Goal: Task Accomplishment & Management: Complete application form

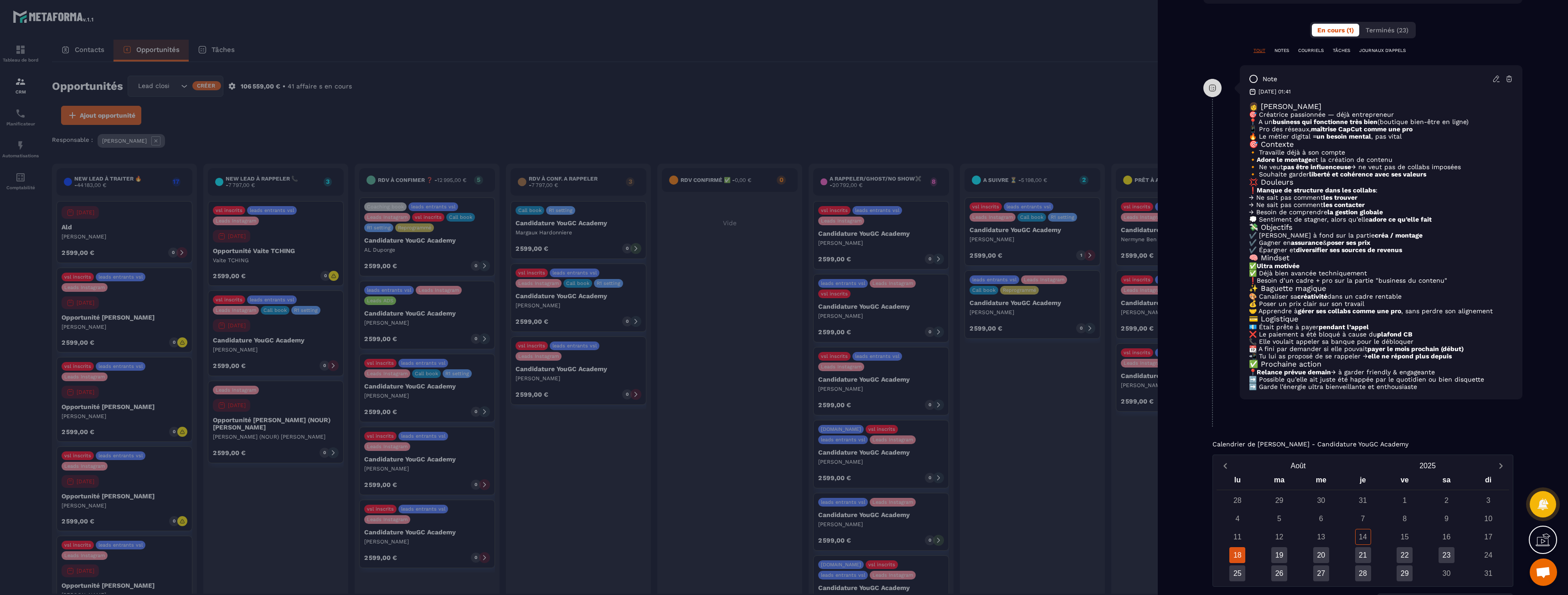
scroll to position [183, 0]
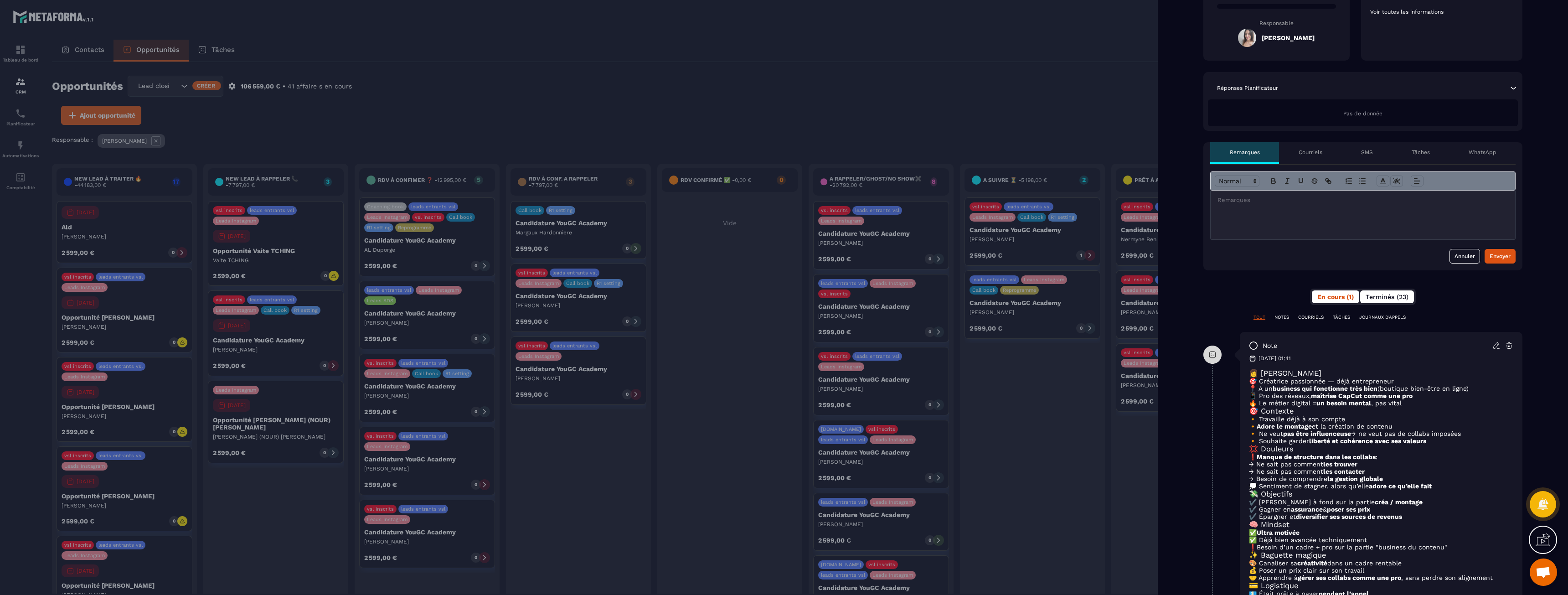
click at [1382, 297] on span "Terminés (23)" at bounding box center [1387, 297] width 43 height 7
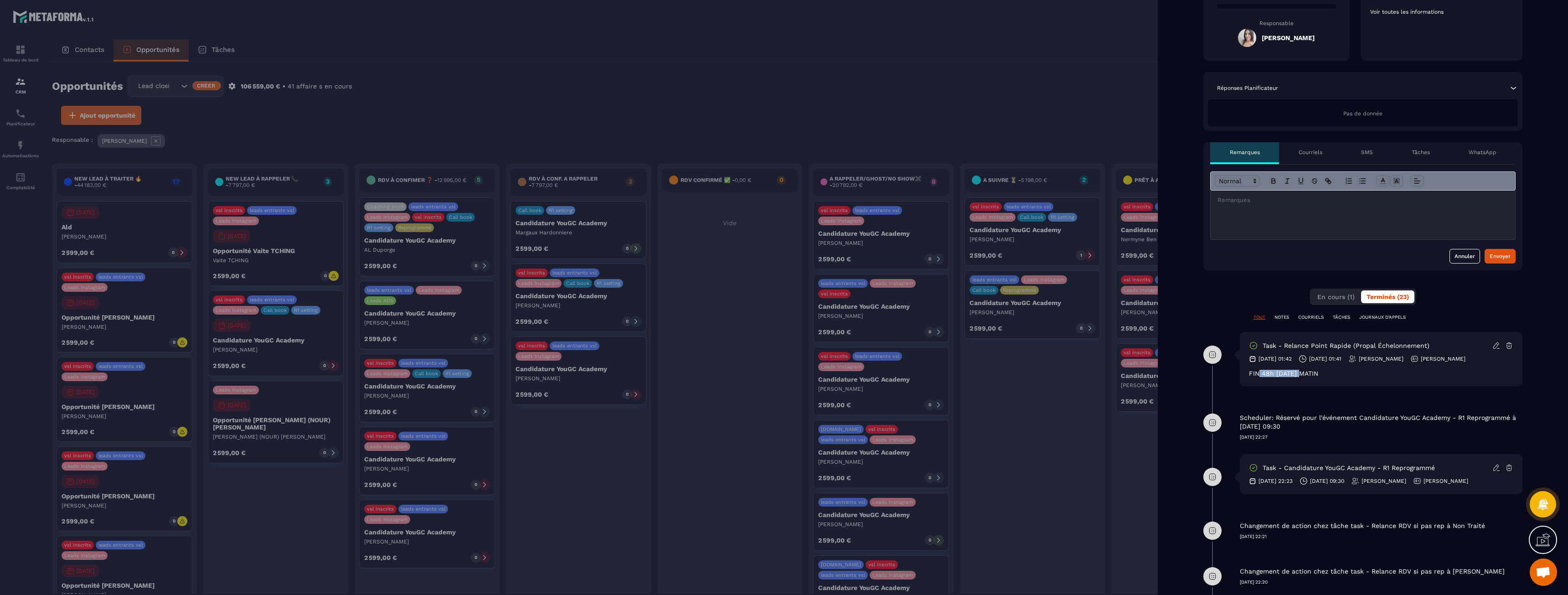
drag, startPoint x: 1257, startPoint y: 374, endPoint x: 1303, endPoint y: 374, distance: 46.0
click at [1303, 374] on div "FIN 48h [DATE] MATIN" at bounding box center [1381, 373] width 264 height 7
drag, startPoint x: 1317, startPoint y: 374, endPoint x: 1256, endPoint y: 373, distance: 61.0
click at [1256, 373] on div "FIN 48h [DATE] MATIN" at bounding box center [1381, 373] width 264 height 7
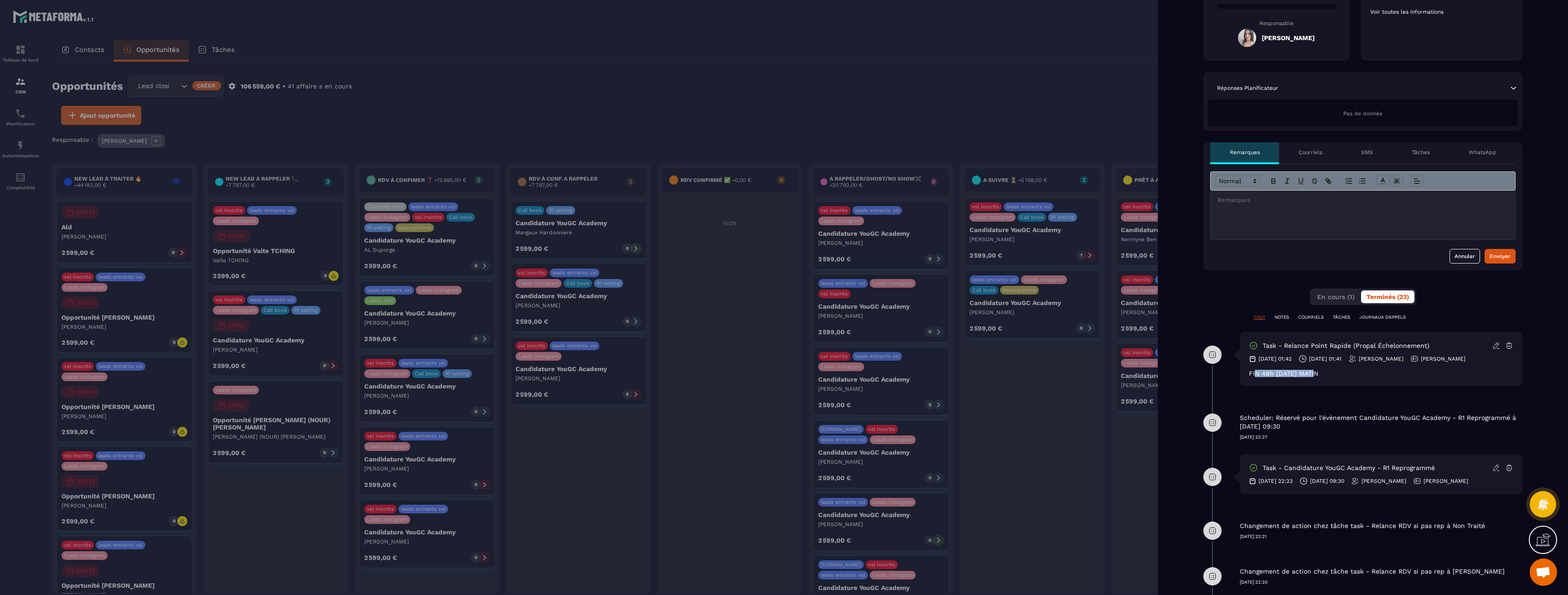
click at [1256, 373] on div "FIN 48h [DATE] MATIN" at bounding box center [1381, 373] width 264 height 7
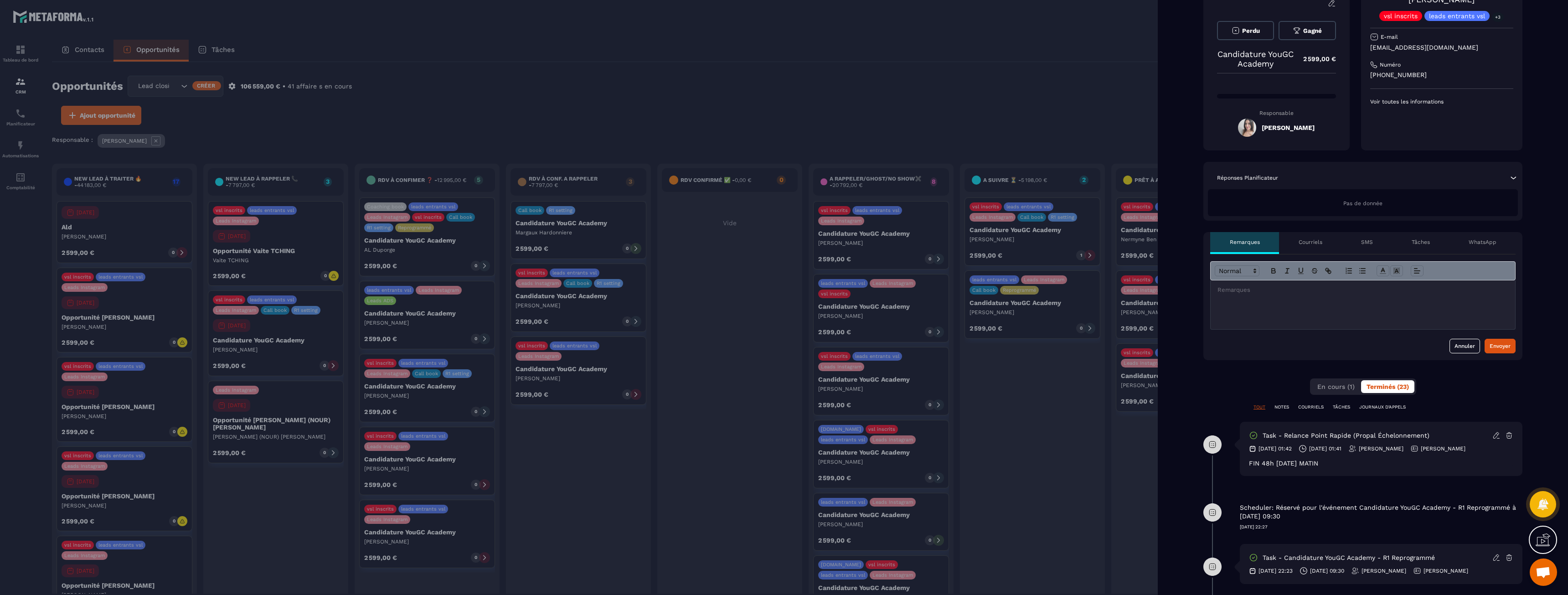
scroll to position [0, 0]
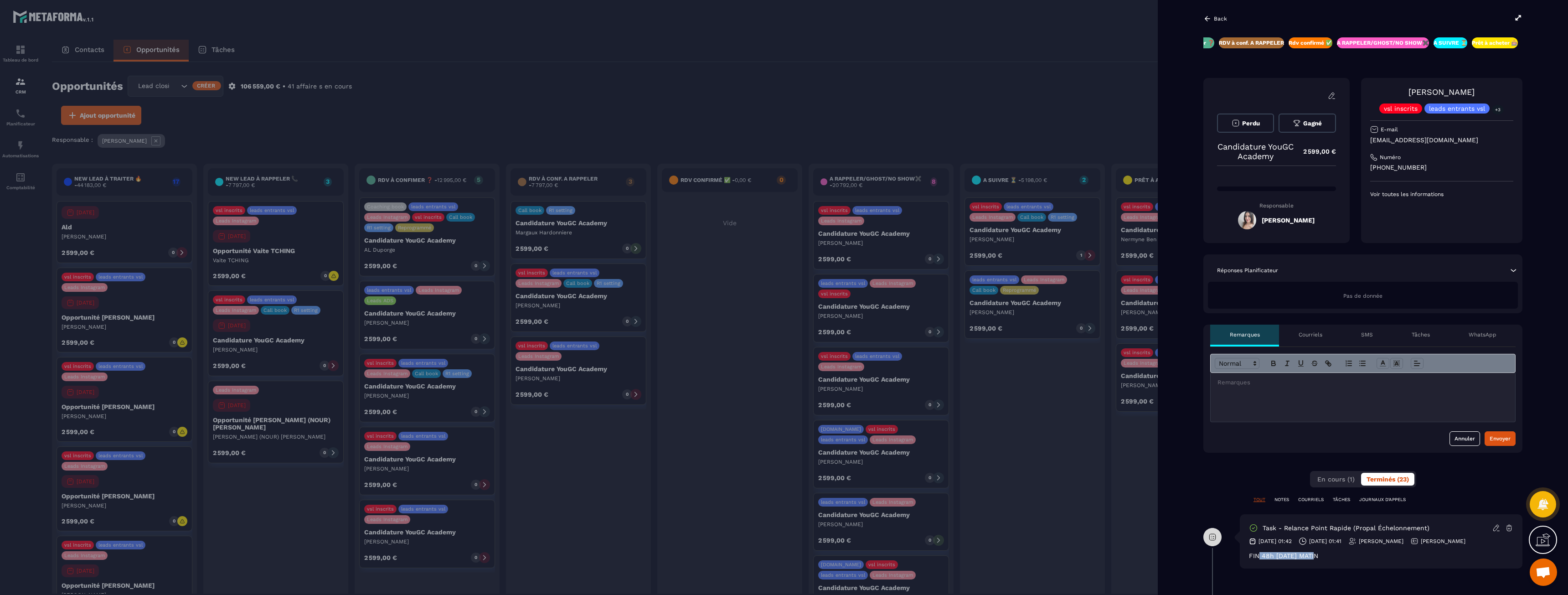
drag, startPoint x: 1259, startPoint y: 557, endPoint x: 1319, endPoint y: 557, distance: 60.0
click at [1319, 557] on div "FIN 48h [DATE] MATIN" at bounding box center [1381, 556] width 264 height 7
drag, startPoint x: 1314, startPoint y: 557, endPoint x: 1251, endPoint y: 557, distance: 63.0
click at [1251, 557] on div "FIN 48h [DATE] MATIN" at bounding box center [1381, 556] width 264 height 7
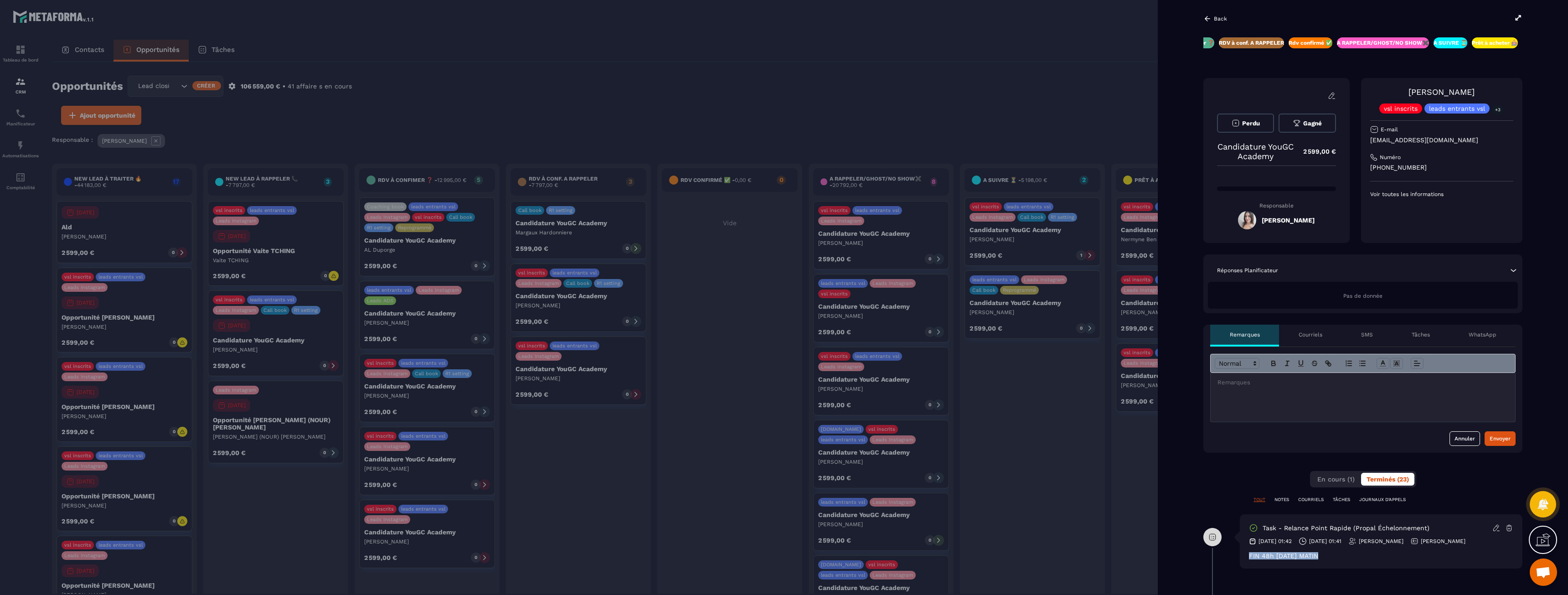
click at [1251, 557] on div "FIN 48h [DATE] MATIN" at bounding box center [1381, 556] width 264 height 7
drag, startPoint x: 1251, startPoint y: 557, endPoint x: 1325, endPoint y: 557, distance: 74.0
click at [1325, 557] on div "FIN 48h [DATE] MATIN" at bounding box center [1381, 556] width 264 height 7
click at [1262, 389] on div at bounding box center [1363, 398] width 304 height 49
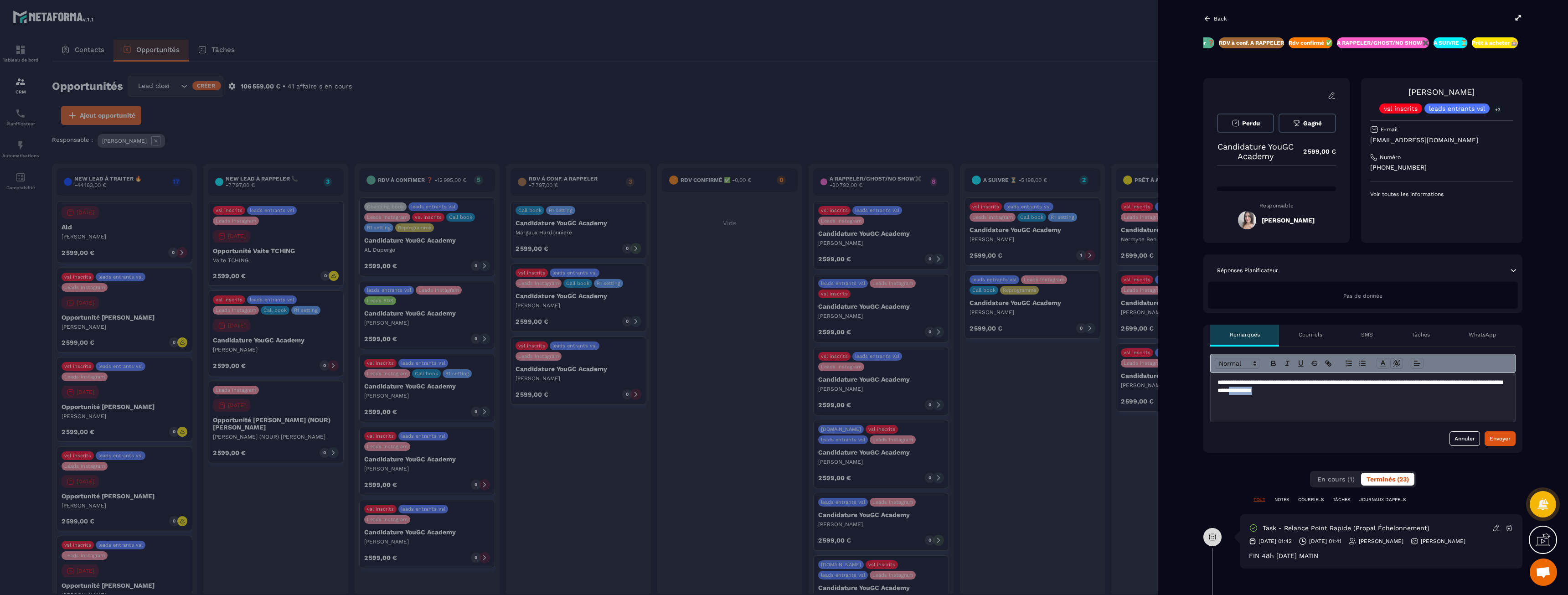
drag, startPoint x: 1340, startPoint y: 390, endPoint x: 1325, endPoint y: 390, distance: 15.0
click at [1325, 390] on p "**********" at bounding box center [1363, 387] width 291 height 17
click at [1510, 446] on button "Envoyer" at bounding box center [1500, 438] width 31 height 15
